Goal: Task Accomplishment & Management: Complete application form

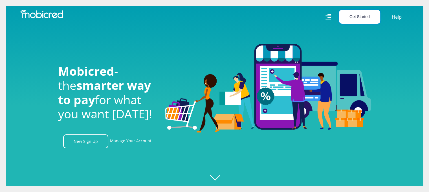
click at [358, 18] on button "Get Started" at bounding box center [359, 17] width 41 height 14
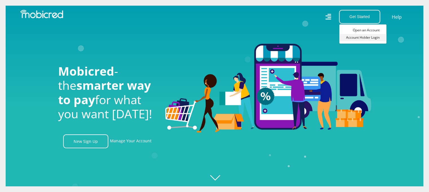
click at [358, 38] on link "Account Holder Login" at bounding box center [362, 37] width 47 height 7
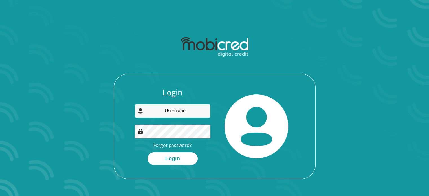
click at [180, 109] on input "email" at bounding box center [173, 111] width 76 height 14
type input "monrico@portfolium.co.za"
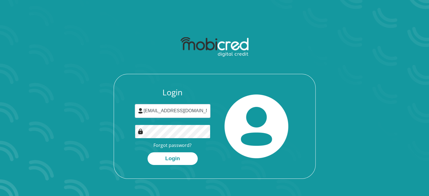
click at [148, 152] on button "Login" at bounding box center [173, 158] width 50 height 13
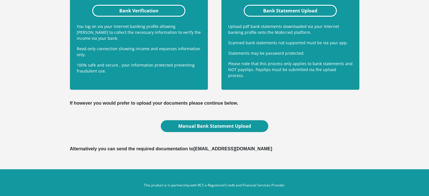
scroll to position [163, 0]
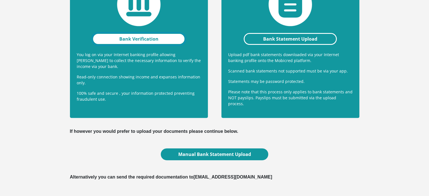
click at [142, 38] on link "Bank Verification" at bounding box center [138, 39] width 93 height 12
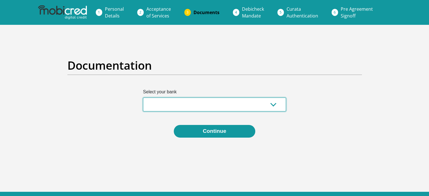
click at [274, 103] on select "Absa Capitec Bank Discovery Bank First National Bank Nedbank Standard Bank Tyme…" at bounding box center [214, 105] width 143 height 14
select select "{"id":"10","title":"Discovery Bank","institution":"Discovery Bank","alias":"dis…"
click at [143, 98] on select "Absa Capitec Bank Discovery Bank First National Bank Nedbank Standard Bank Tyme…" at bounding box center [214, 105] width 143 height 14
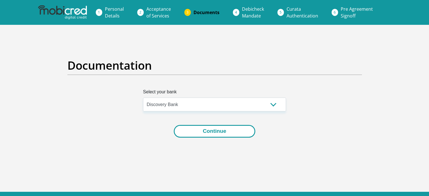
click at [219, 131] on button "Continue" at bounding box center [215, 131] width 82 height 13
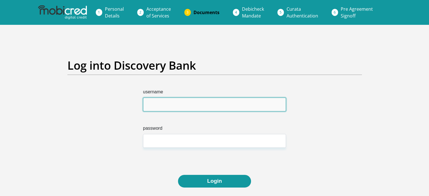
click at [208, 106] on input "username" at bounding box center [214, 105] width 143 height 14
type input "monricoarries"
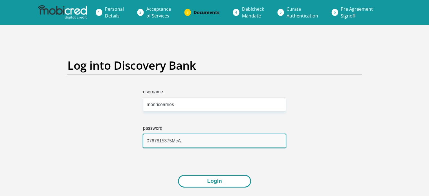
type input "0767815375McA"
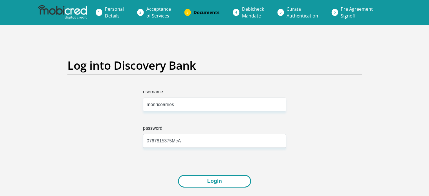
click at [212, 179] on button "Login" at bounding box center [214, 181] width 73 height 13
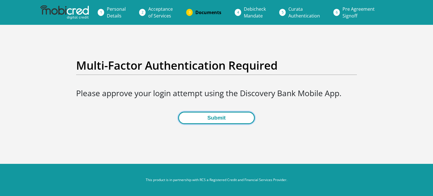
click at [210, 119] on button "Submit" at bounding box center [216, 118] width 76 height 13
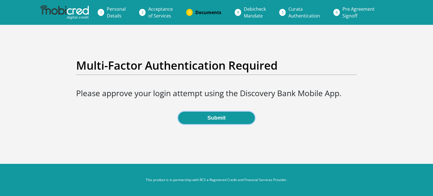
click at [210, 119] on button "Submit" at bounding box center [216, 118] width 76 height 13
